Goal: Information Seeking & Learning: Check status

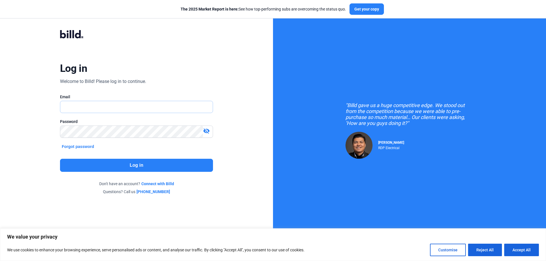
type input "[PERSON_NAME][EMAIL_ADDRESS][DOMAIN_NAME]"
click at [93, 168] on button "Log in" at bounding box center [136, 165] width 153 height 13
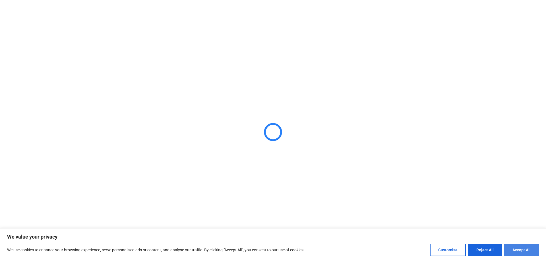
click at [526, 253] on button "Accept All" at bounding box center [521, 250] width 35 height 13
checkbox input "true"
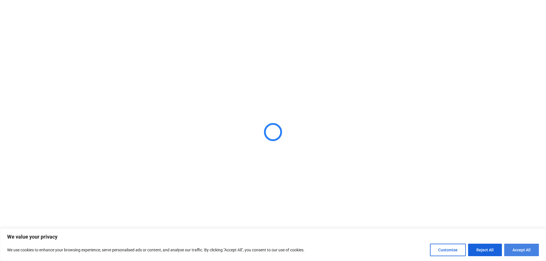
checkbox input "true"
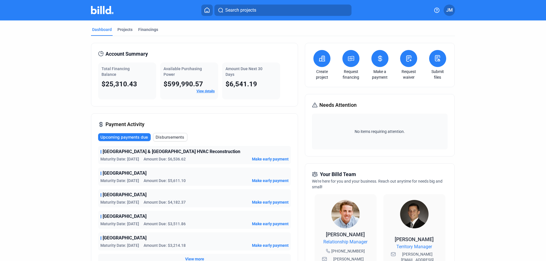
click at [204, 90] on link "View details" at bounding box center [205, 91] width 18 height 4
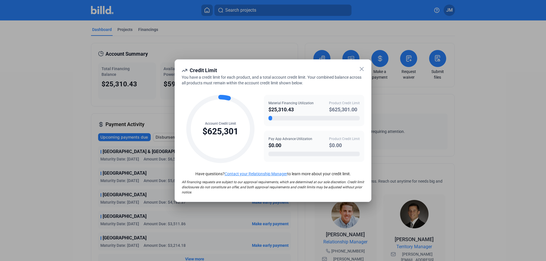
click at [359, 72] on icon at bounding box center [361, 69] width 7 height 7
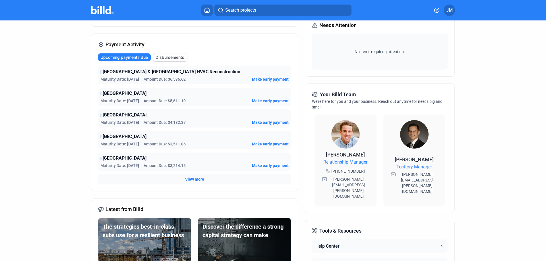
scroll to position [28, 0]
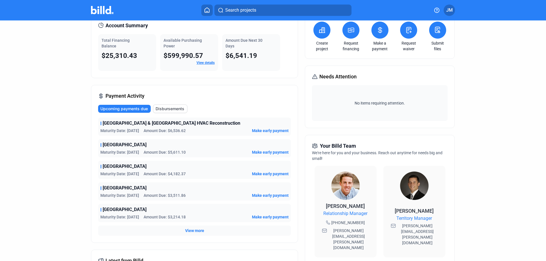
click at [201, 232] on span "View more" at bounding box center [194, 231] width 19 height 6
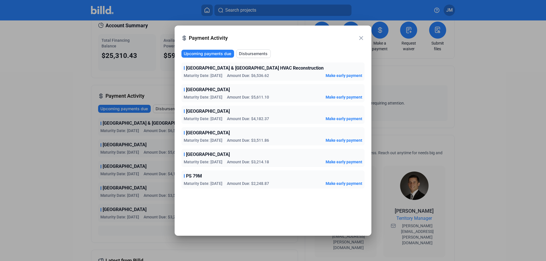
click at [360, 38] on mat-icon "close" at bounding box center [361, 38] width 7 height 7
